Goal: Navigation & Orientation: Find specific page/section

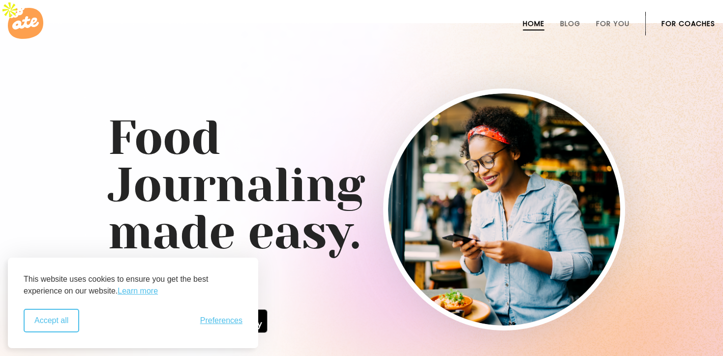
click at [53, 315] on button "Accept all" at bounding box center [52, 321] width 56 height 24
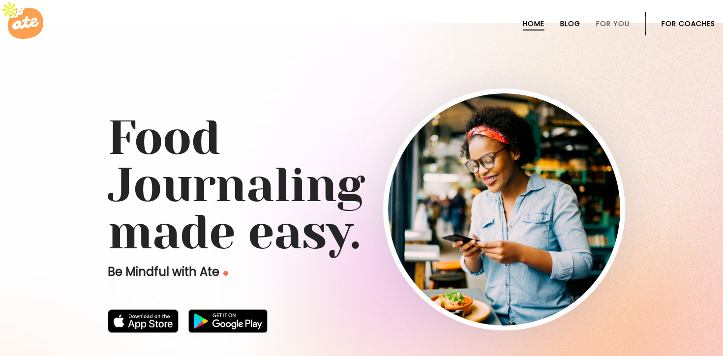
click at [570, 22] on link "Blog" at bounding box center [570, 24] width 20 height 8
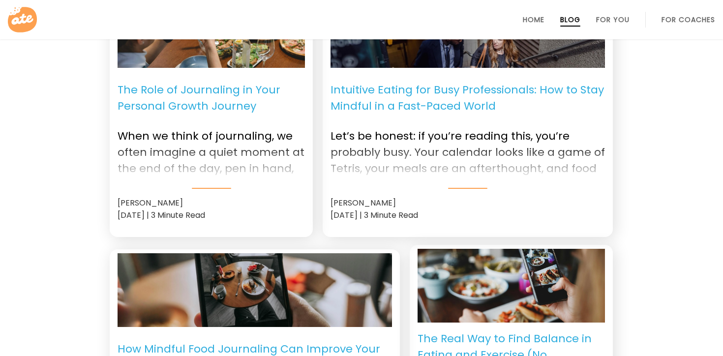
scroll to position [769, 0]
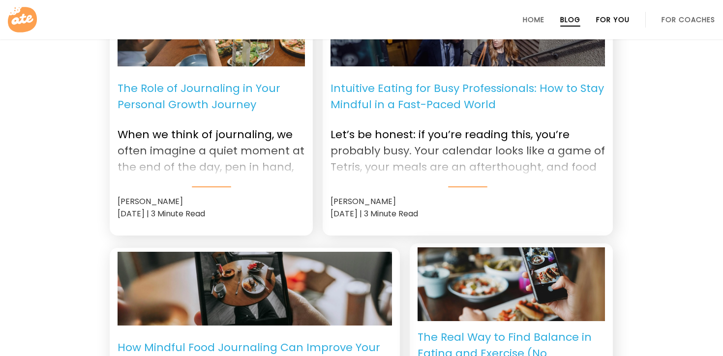
click at [610, 22] on link "For You" at bounding box center [612, 20] width 33 height 8
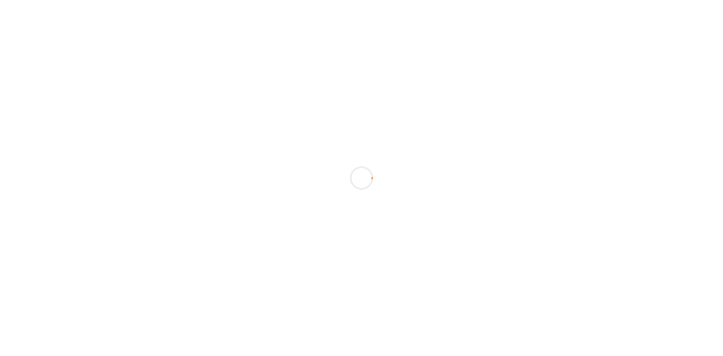
scroll to position [394, 0]
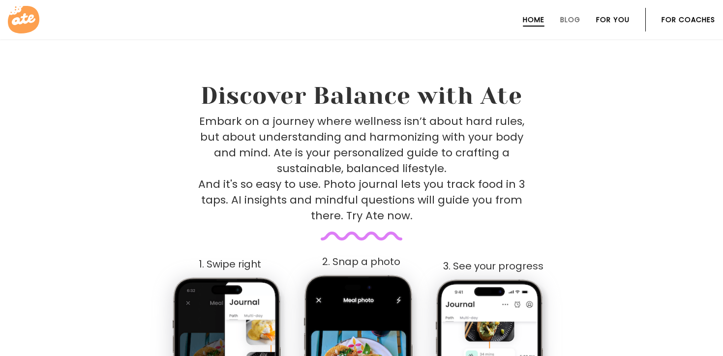
click at [615, 16] on link "For You" at bounding box center [612, 20] width 33 height 8
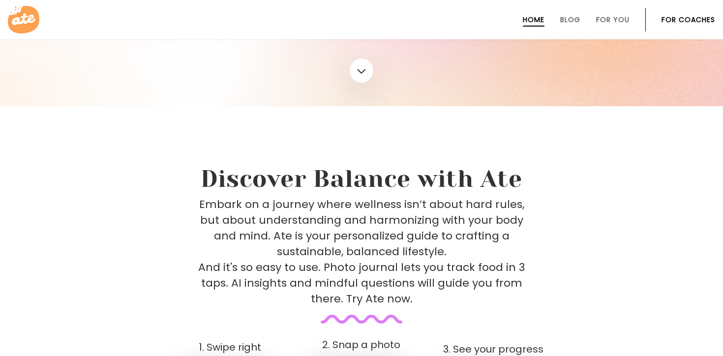
scroll to position [0, 0]
